Goal: Information Seeking & Learning: Understand process/instructions

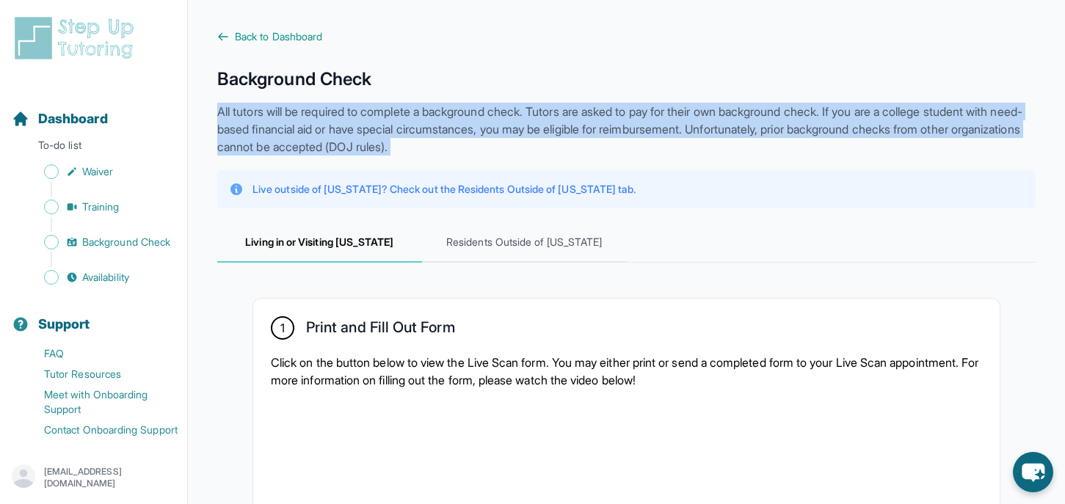
click at [527, 122] on p "All tutors will be required to complete a background check. Tutors are asked to…" at bounding box center [626, 129] width 819 height 53
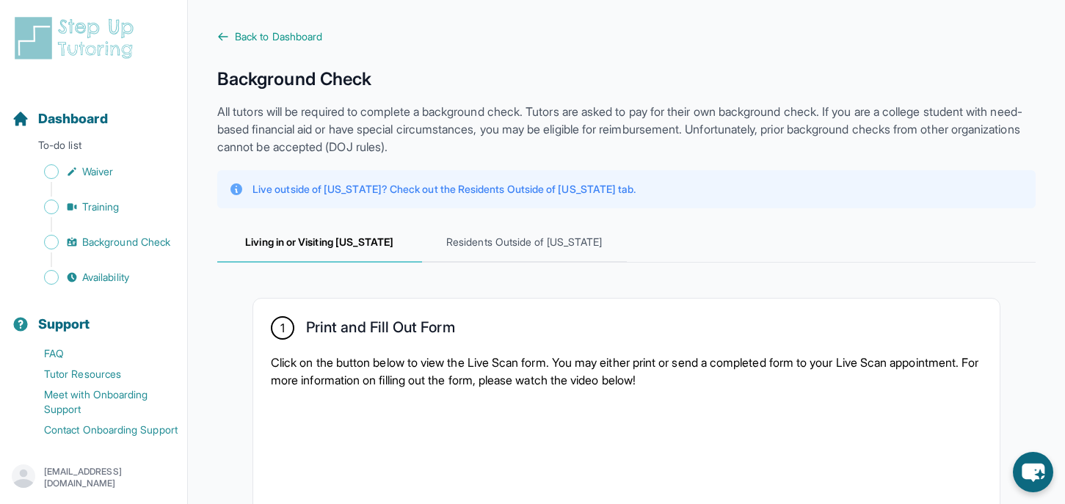
click at [515, 118] on p "All tutors will be required to complete a background check. Tutors are asked to…" at bounding box center [626, 129] width 819 height 53
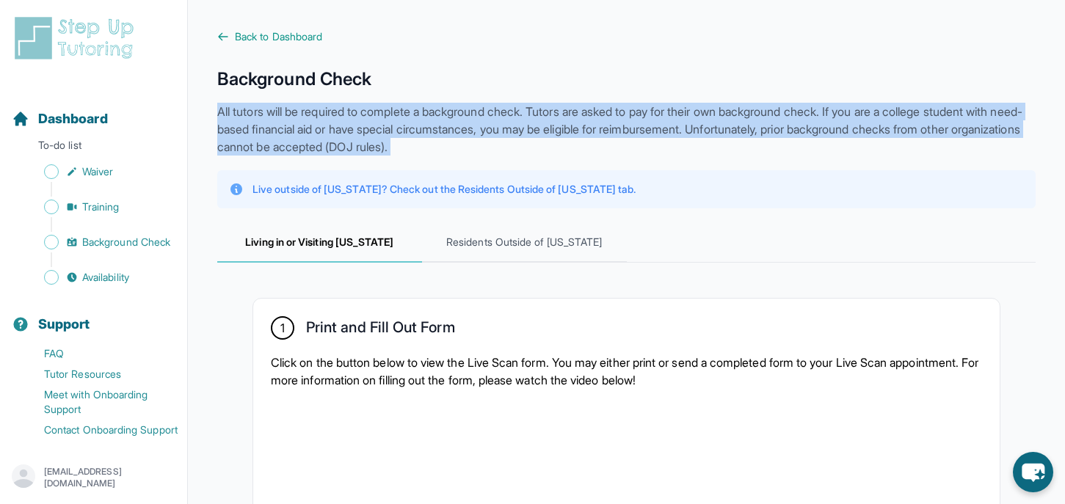
click at [515, 118] on p "All tutors will be required to complete a background check. Tutors are asked to…" at bounding box center [626, 129] width 819 height 53
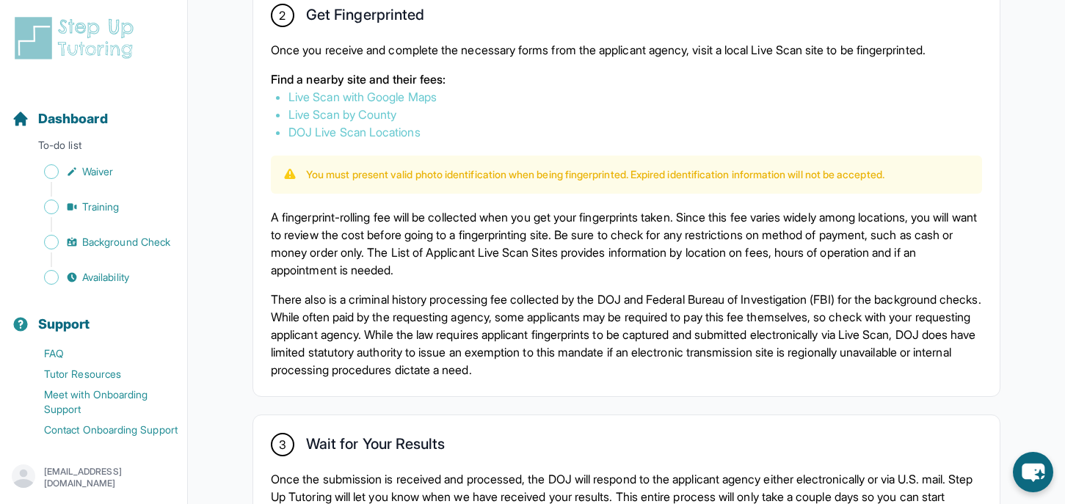
scroll to position [874, 0]
click at [485, 207] on p "A fingerprint-rolling fee will be collected when you get your fingerprints take…" at bounding box center [626, 242] width 711 height 70
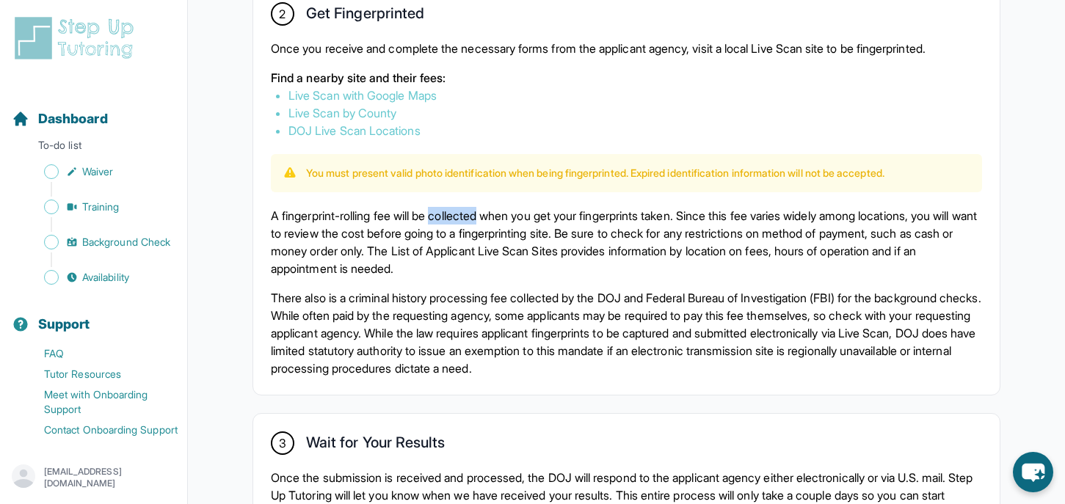
click at [485, 207] on p "A fingerprint-rolling fee will be collected when you get your fingerprints take…" at bounding box center [626, 242] width 711 height 70
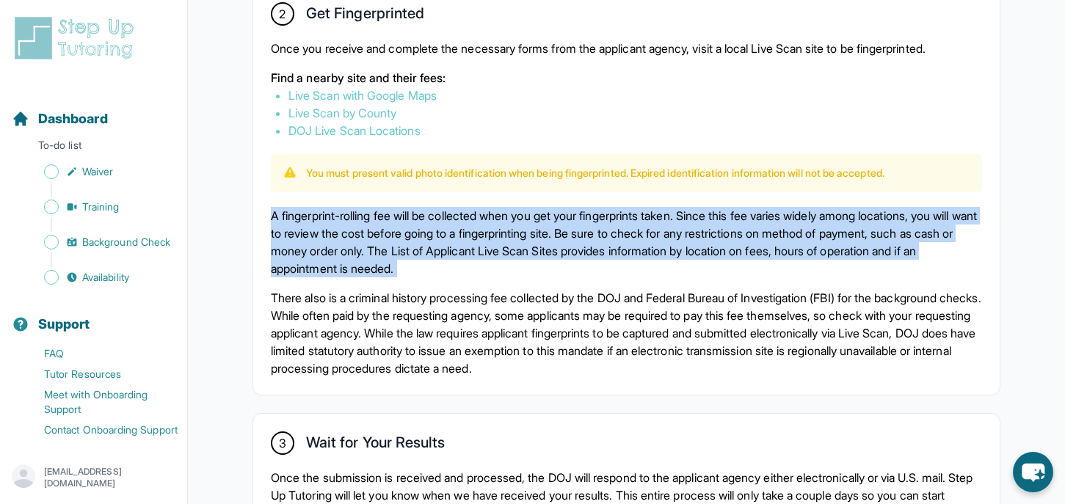
click at [485, 207] on p "A fingerprint-rolling fee will be collected when you get your fingerprints take…" at bounding box center [626, 242] width 711 height 70
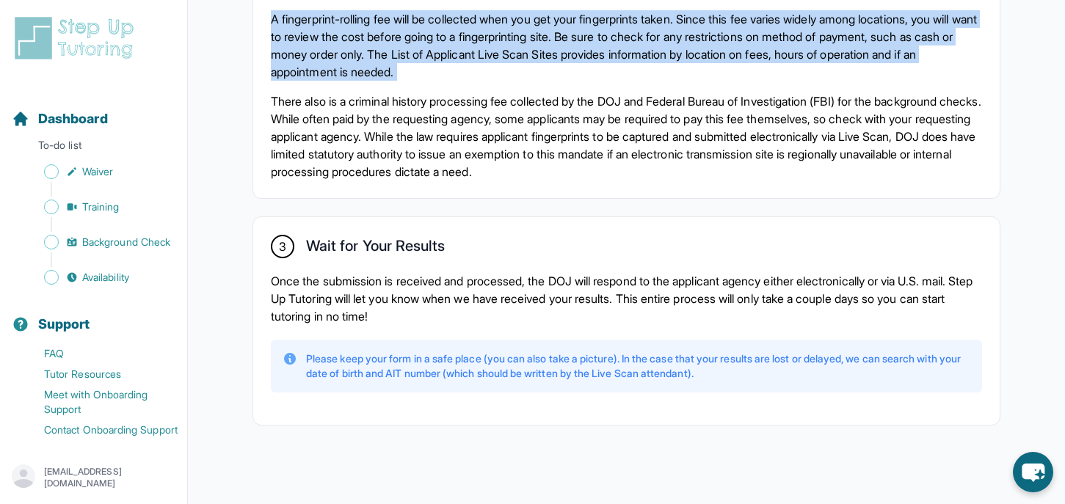
scroll to position [1079, 0]
